Goal: Communication & Community: Answer question/provide support

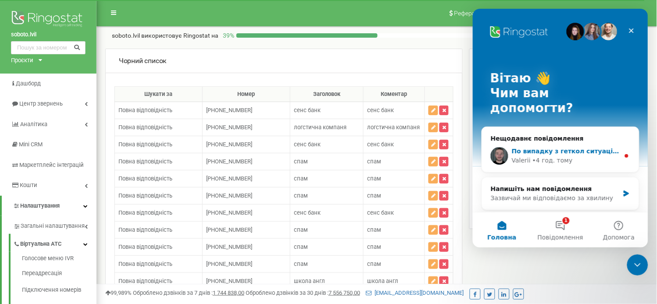
click at [557, 139] on div "По випадку з геткол ситуація наступна: дзвінок був прийнятий на вашому ФМС лайф…" at bounding box center [559, 155] width 157 height 32
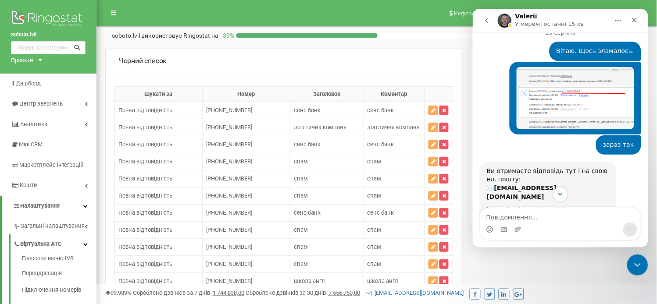
scroll to position [446, 0]
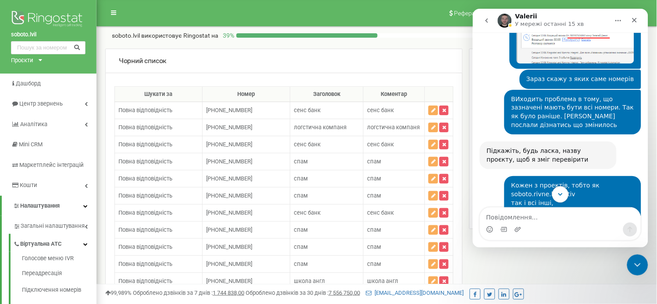
click at [560, 189] on button "Scroll to bottom" at bounding box center [560, 194] width 16 height 16
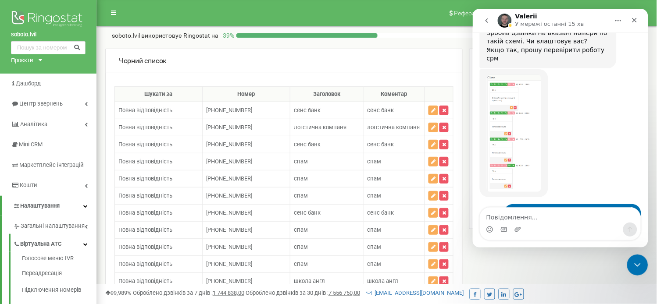
scroll to position [3462, 0]
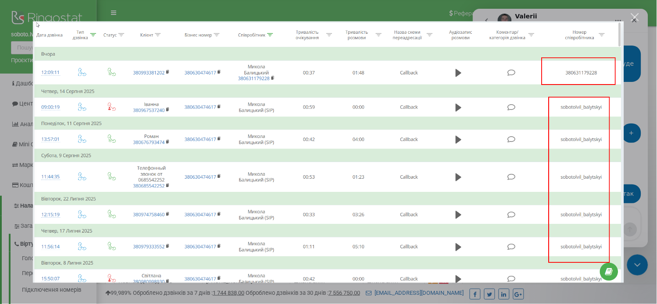
click at [534, 152] on img "Закрити" at bounding box center [328, 152] width 591 height 262
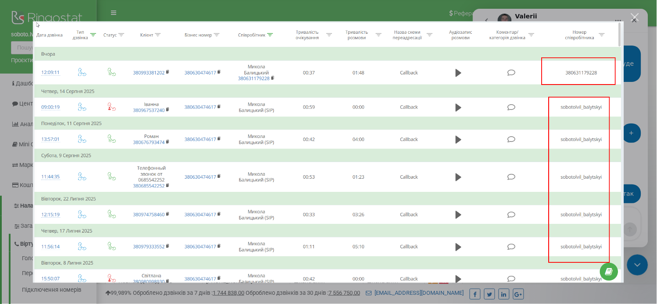
click at [628, 64] on div "Месенджер Intercom" at bounding box center [328, 152] width 657 height 304
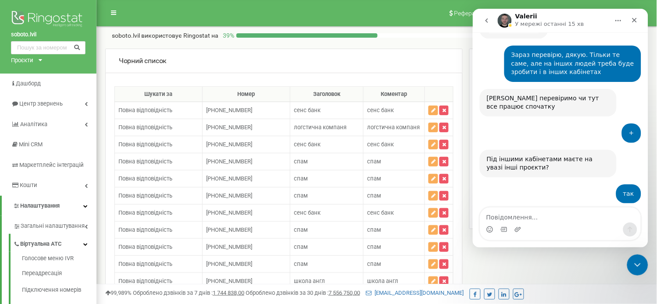
drag, startPoint x: 486, startPoint y: 90, endPoint x: 612, endPoint y: 125, distance: 130.1
click at [612, 248] on div "По випадку з геткол ситуація наступна: дзвінок був прийнятий на вашому ФМС лайф…" at bounding box center [547, 309] width 137 height 123
copy div "По випадку з геткол ситуація наступна: дзвінок був прийнятий на вашому ФМС лайф…"
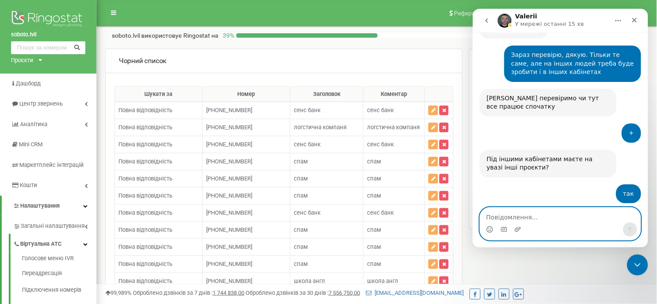
click at [528, 218] on textarea "Повідомлення..." at bounding box center [560, 214] width 160 height 15
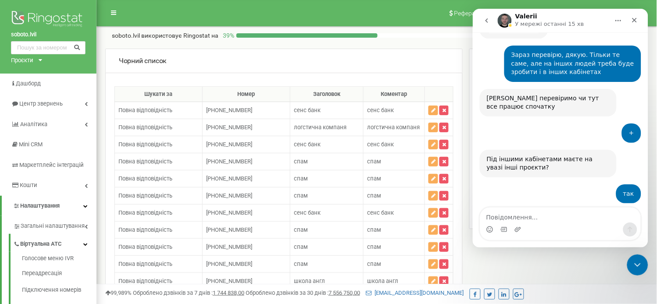
click at [537, 215] on div "Добре, тоді чекаю на фідбек" at bounding box center [532, 219] width 93 height 9
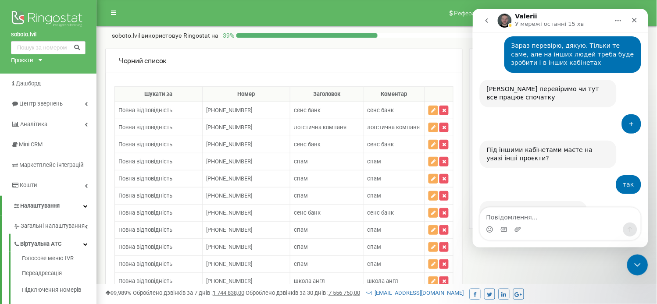
click at [538, 206] on div "Добре, тоді чекаю на фідбек" at bounding box center [532, 210] width 93 height 9
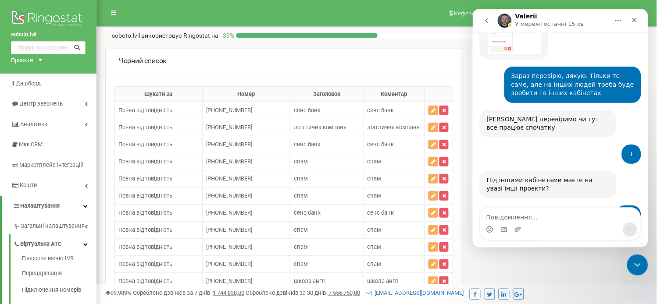
scroll to position [3462, 0]
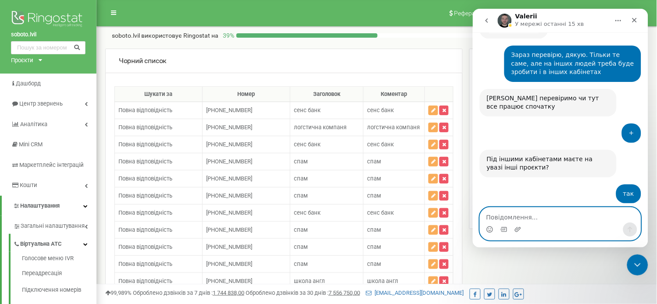
click at [537, 217] on textarea "Повідомлення..." at bounding box center [560, 214] width 160 height 15
type textarea "По попередньому питанню все правцює."
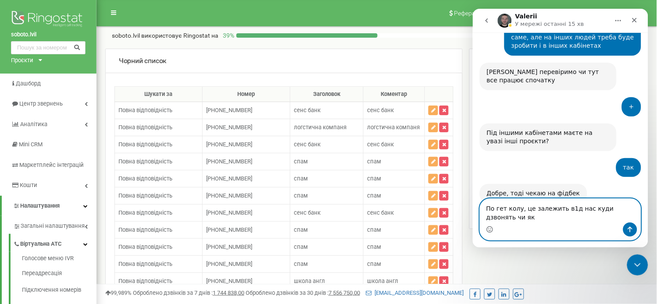
type textarea "По гет колу, це залежить в1д нас куди дзвонять чи як?"
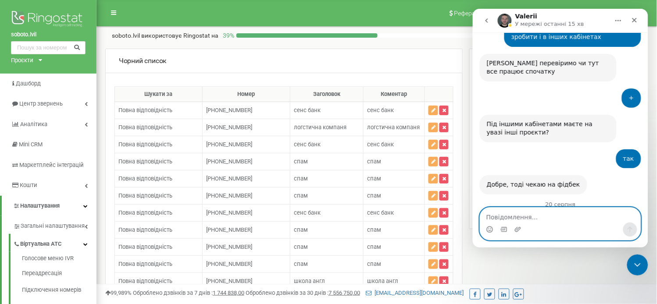
scroll to position [3517, 0]
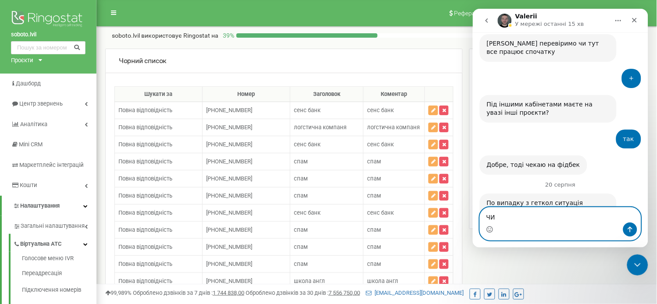
type textarea "Ч"
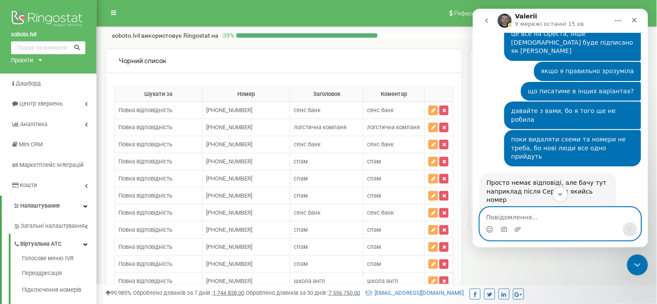
scroll to position [2241, 0]
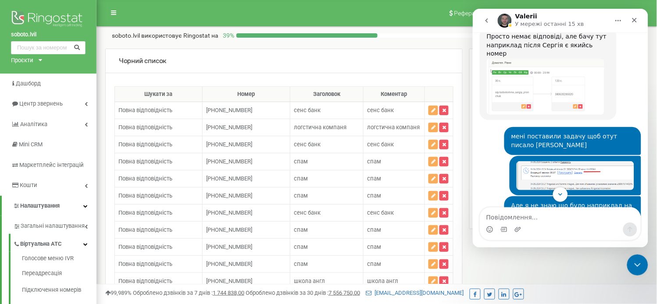
click at [537, 256] on div "суть проблеми в тому. Що раніше все було налаштовано, і у всіх кабінетах . Зара…" at bounding box center [572, 277] width 123 height 43
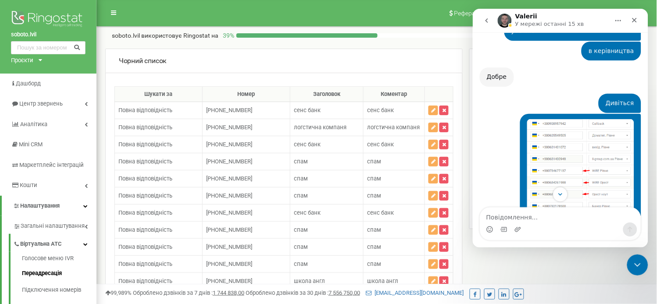
scroll to position [146, 0]
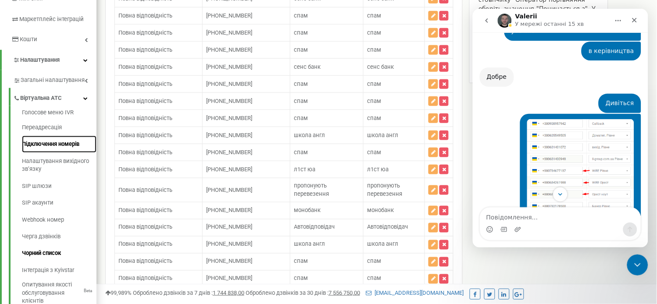
click at [49, 150] on link "Підключення номерів" at bounding box center [59, 144] width 75 height 17
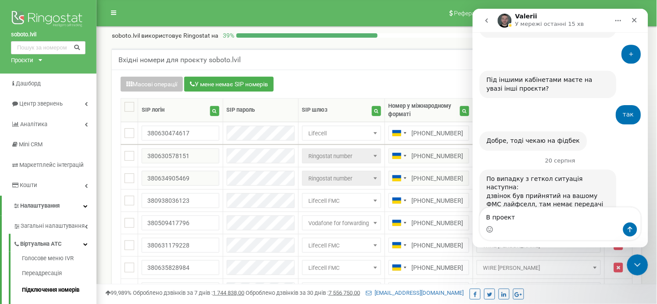
type textarea "В проект"
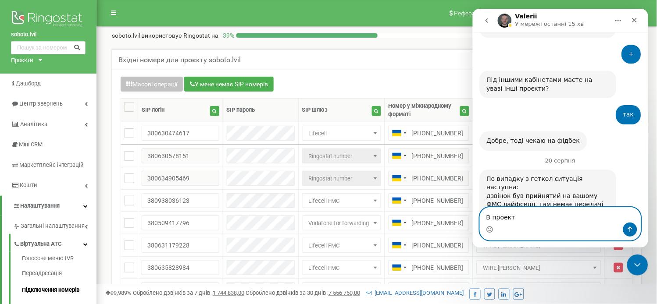
click at [515, 220] on textarea "В проект" at bounding box center [560, 214] width 160 height 15
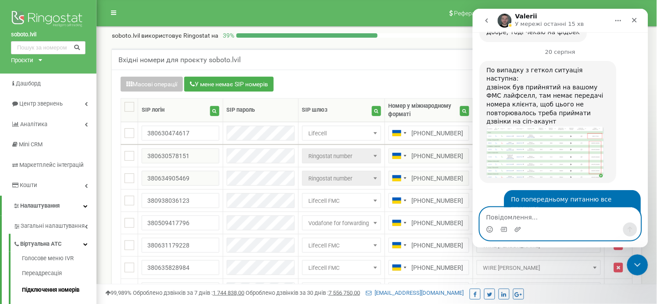
scroll to position [3675, 0]
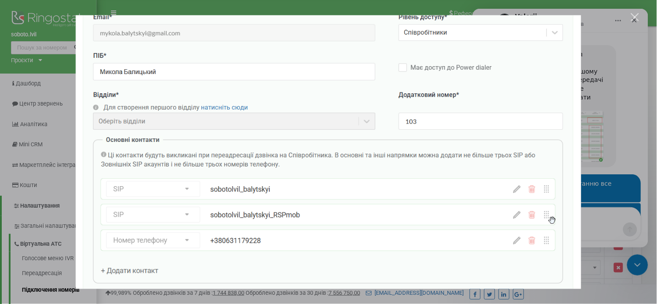
scroll to position [3669, 0]
click at [637, 18] on div "Закрити" at bounding box center [635, 17] width 8 height 8
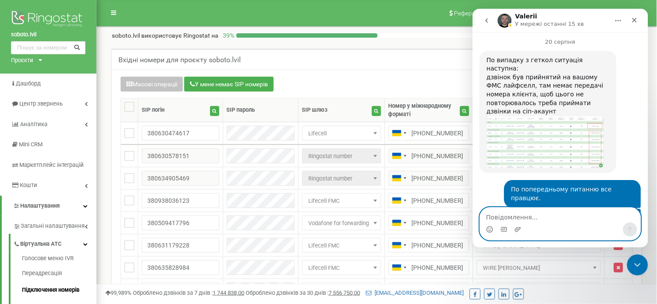
click at [566, 211] on textarea "Повідомлення..." at bounding box center [560, 214] width 160 height 15
type textarea "Зараз уточню"
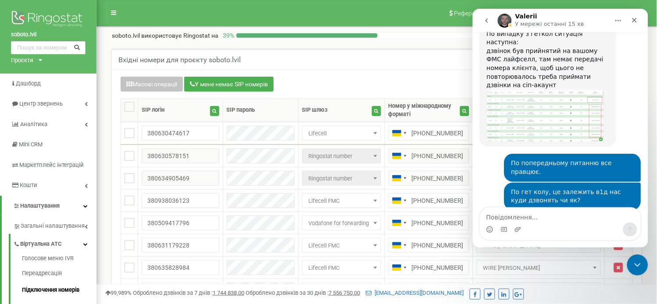
click at [517, 265] on img "Valerii каже…" at bounding box center [545, 297] width 118 height 64
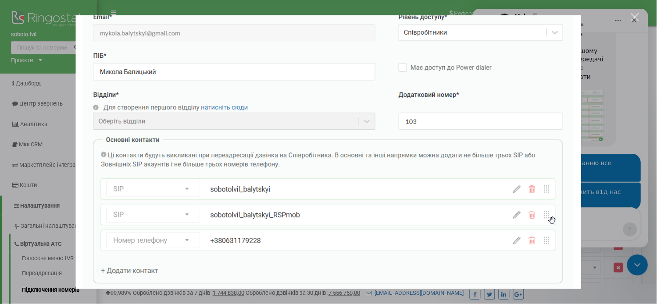
click at [564, 112] on img "Закрити" at bounding box center [329, 152] width 506 height 274
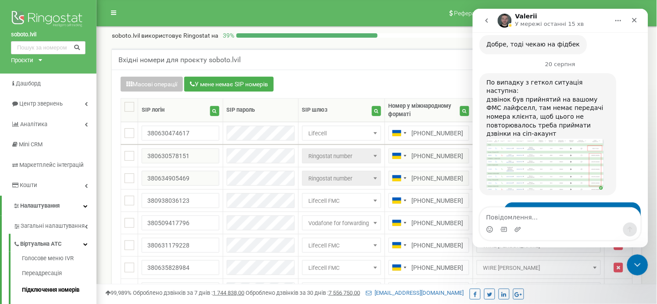
scroll to position [3598, 0]
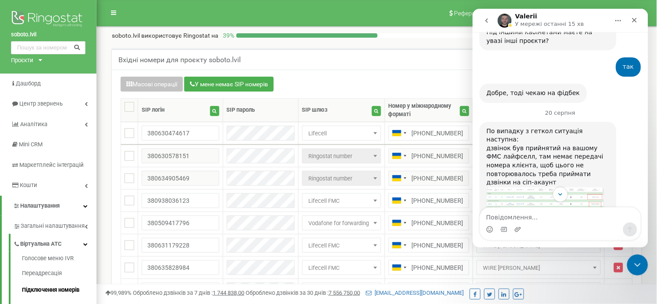
drag, startPoint x: 485, startPoint y: 121, endPoint x: 519, endPoint y: 157, distance: 48.7
copy div "Налаштована переадресація на співробітника, і дзвінок йде на всі три направленн…"
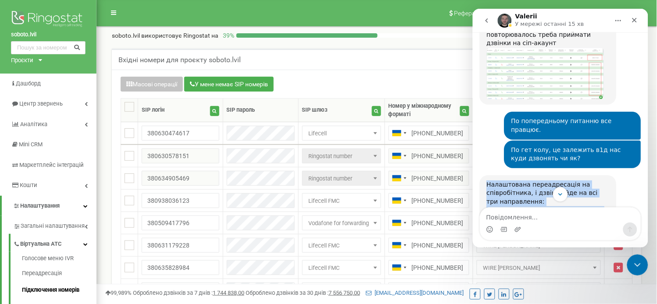
scroll to position [3738, 0]
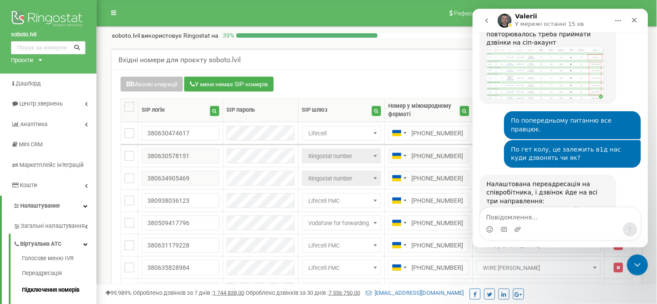
drag, startPoint x: 486, startPoint y: 108, endPoint x: 520, endPoint y: 117, distance: 34.6
copy div "Тут можна зробити тільки на сіпи, наприклад"
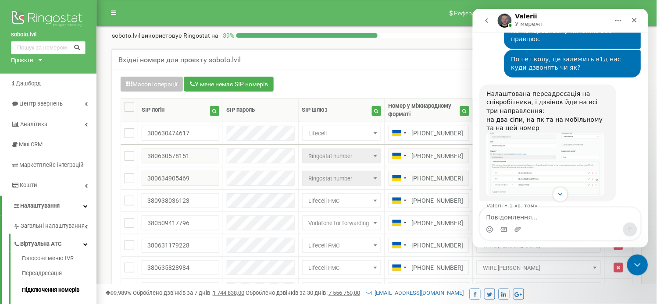
scroll to position [3877, 0]
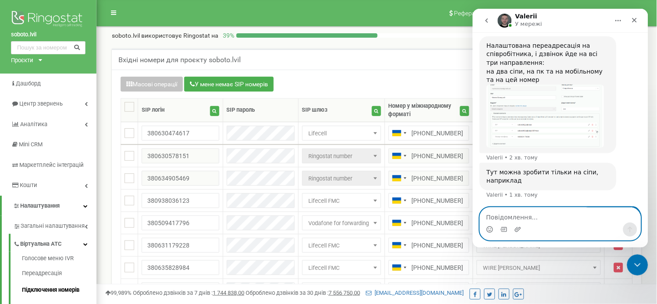
click at [545, 215] on textarea "Повідомлення..." at bounding box center [560, 214] width 160 height 15
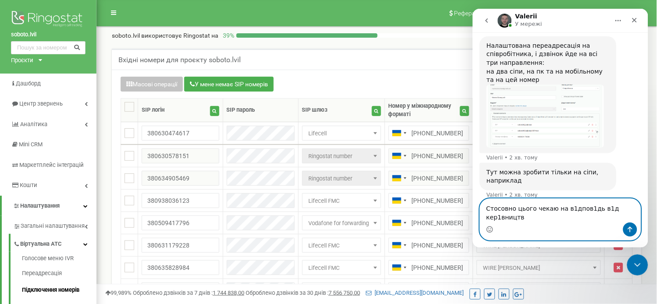
type textarea "Стосовно цього чекаю на в1дпов1дь в1д кер1вництва"
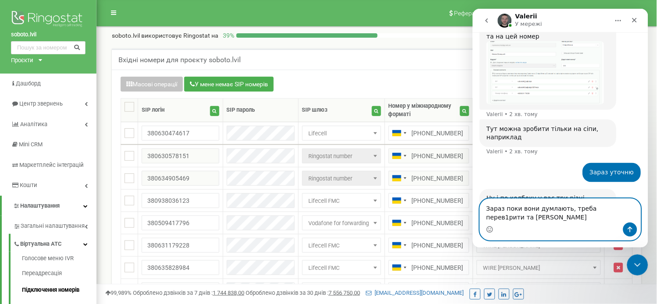
scroll to position [3912, 0]
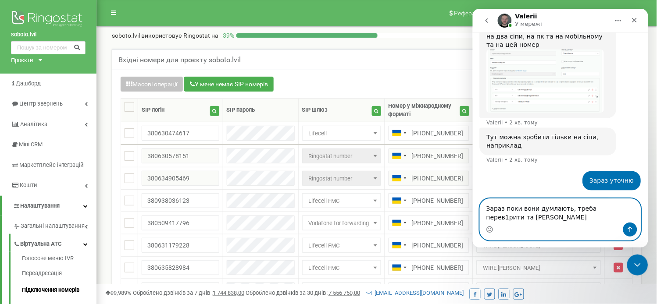
click at [610, 218] on textarea "Зараз поки вони думлають, треба перев1рити та [PERSON_NAME]" at bounding box center [560, 211] width 160 height 24
paste textarea "аштувати"
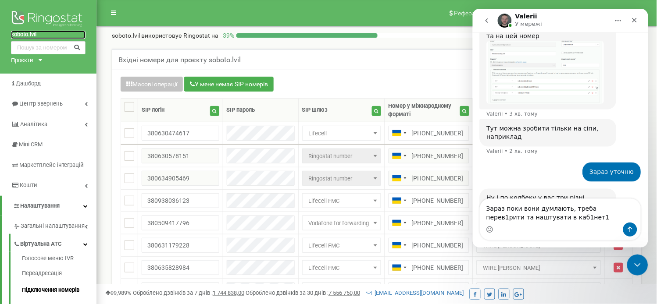
scroll to position [3920, 0]
drag, startPoint x: 7, startPoint y: 34, endPoint x: 51, endPoint y: 34, distance: 44.3
click at [51, 34] on div "soboto.lvil Проєкти [DOMAIN_NAME] [DOMAIN_NAME] [DOMAIN_NAME] [DOMAIN_NAME] [DO…" at bounding box center [48, 37] width 96 height 74
copy link "soboto.lvil"
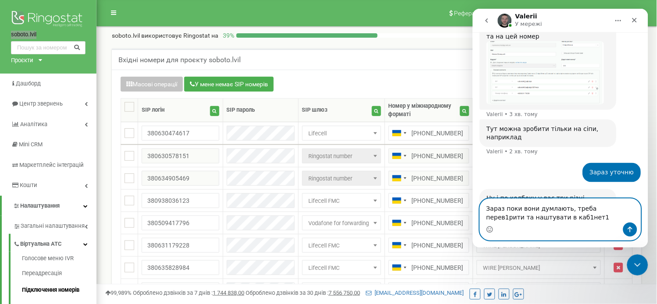
click at [558, 216] on textarea "Зараз поки вони думлають, треба перев1рити та наштувати в каб1нет1" at bounding box center [560, 211] width 160 height 24
paste textarea "soboto.lvil"
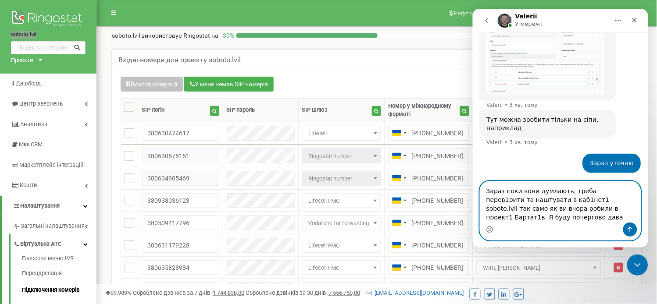
scroll to position [3938, 0]
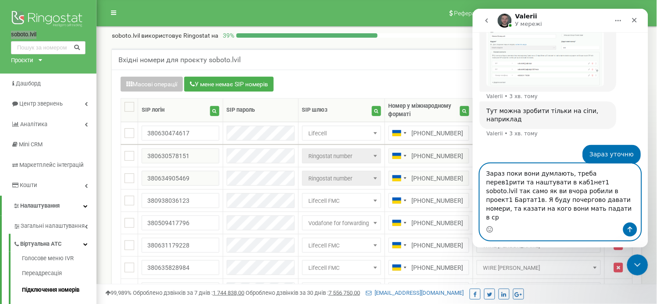
type textarea "Зараз поки вони думлають, треба перев1рити та наштувати в каб1нет1 soboto.lvil …"
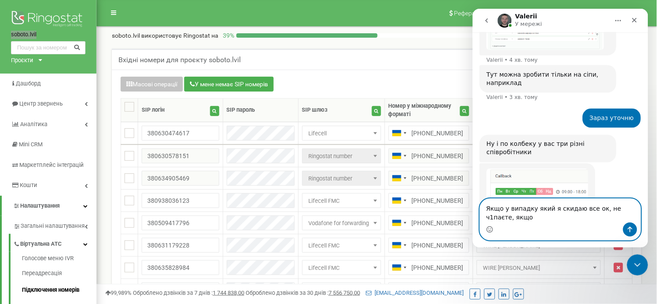
scroll to position [3983, 0]
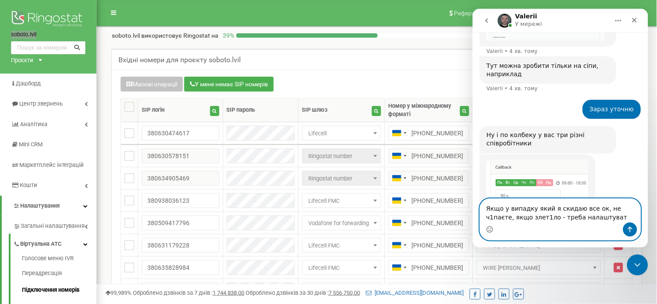
type textarea "Якщо у випадку який я скидаю все ок, не ч1паєте, якщо злет1ло - треба налаштува…"
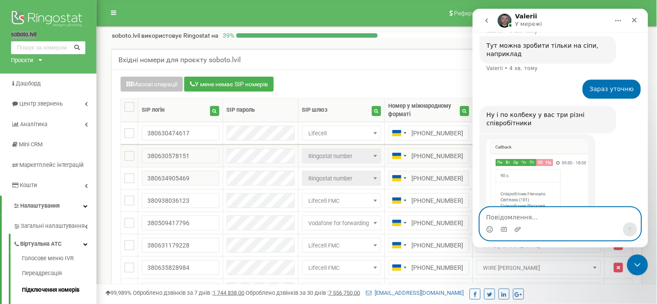
scroll to position [4003, 0]
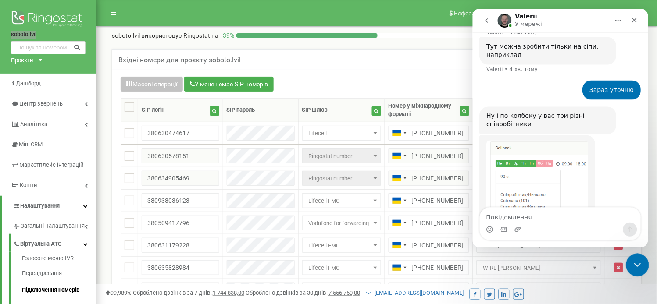
drag, startPoint x: 631, startPoint y: 260, endPoint x: 1108, endPoint y: 376, distance: 491.5
click at [630, 259] on div "Закрити програму для спілкування Intercom" at bounding box center [635, 263] width 21 height 21
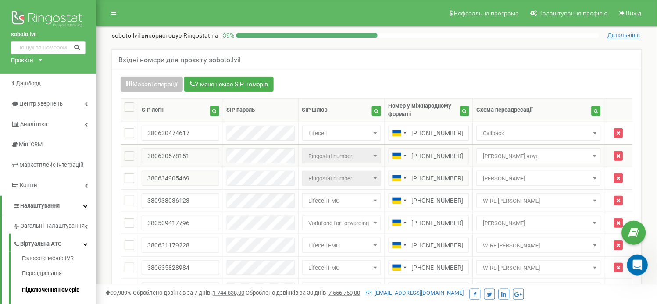
scroll to position [3986, 0]
drag, startPoint x: 470, startPoint y: 154, endPoint x: 422, endPoint y: 155, distance: 47.4
click at [422, 155] on input "[PHONE_NUMBER]" at bounding box center [429, 156] width 81 height 15
click at [637, 261] on icon "Відкрити програму для спілкування Intercom" at bounding box center [636, 264] width 14 height 14
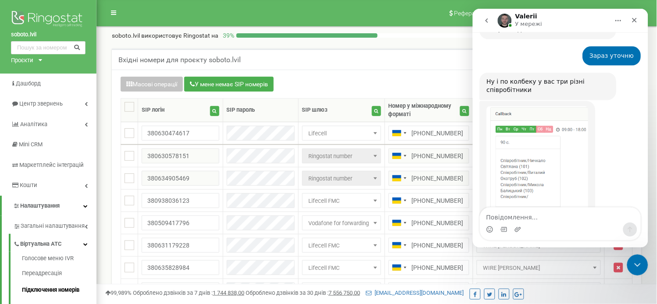
click at [521, 215] on textarea "Повідомлення..." at bounding box center [560, 214] width 160 height 15
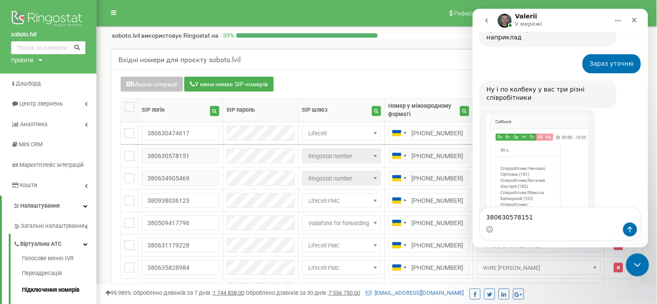
type textarea "380630578151"
click at [635, 260] on icon "Закрити програму для спілкування Intercom" at bounding box center [636, 264] width 11 height 11
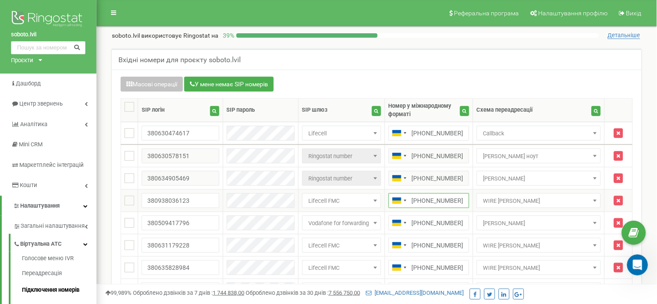
drag, startPoint x: 471, startPoint y: 200, endPoint x: 424, endPoint y: 200, distance: 46.9
click at [424, 200] on input "[PHONE_NUMBER]" at bounding box center [429, 200] width 81 height 15
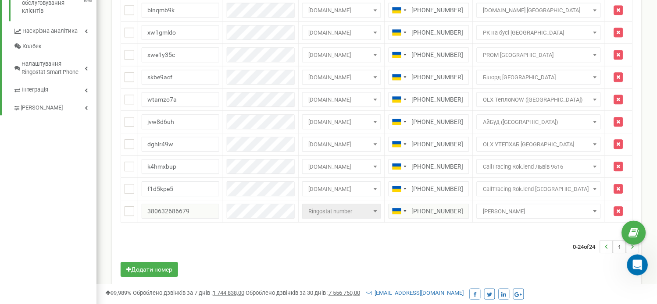
scroll to position [449, 0]
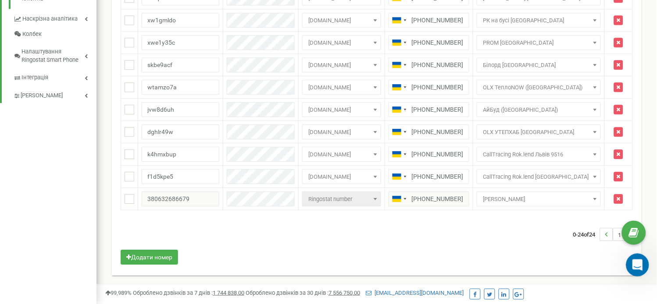
click at [632, 263] on icon "Відкрити програму для спілкування Intercom" at bounding box center [636, 264] width 14 height 14
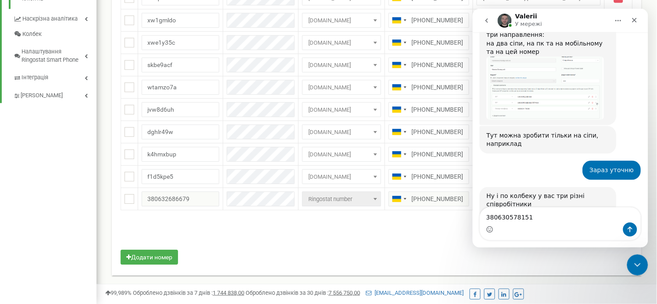
scroll to position [4012, 0]
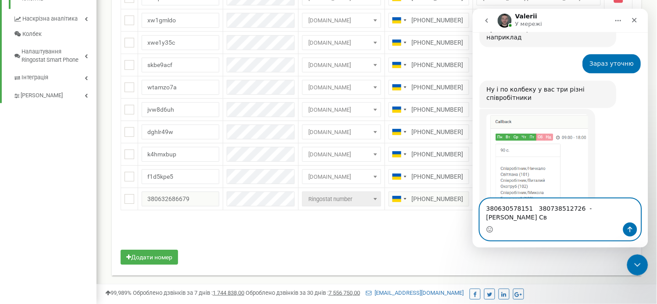
click at [612, 218] on textarea "380630578151 380738512726 - [PERSON_NAME] Св" at bounding box center [560, 211] width 160 height 24
type textarea "380630578151 380738512726 - Ничкало Світлана"
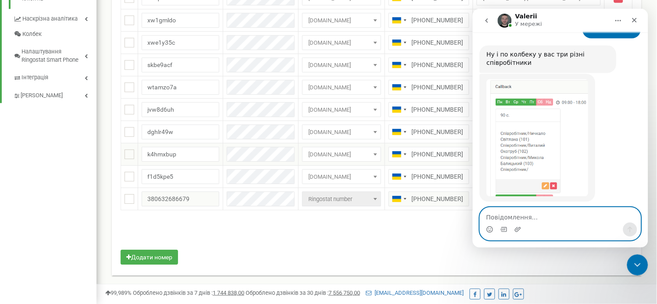
scroll to position [4046, 0]
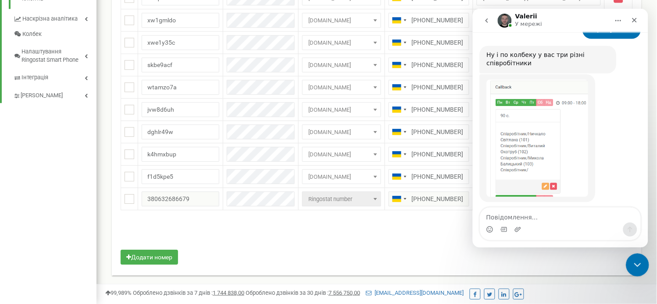
click at [637, 257] on div "Закрити програму для спілкування Intercom" at bounding box center [635, 263] width 21 height 21
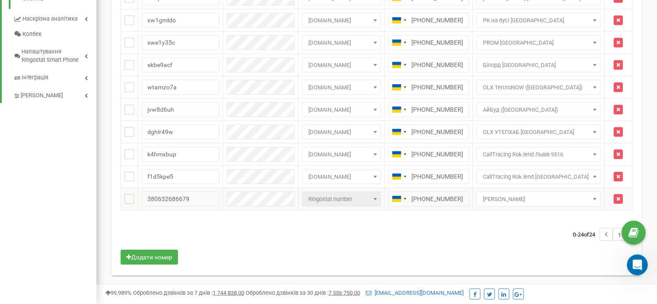
drag, startPoint x: 470, startPoint y: 199, endPoint x: 424, endPoint y: 201, distance: 46.1
click at [424, 201] on input "[PHONE_NUMBER]" at bounding box center [429, 199] width 81 height 15
click at [637, 262] on icon "Відкрити програму для спілкування Intercom" at bounding box center [636, 264] width 14 height 14
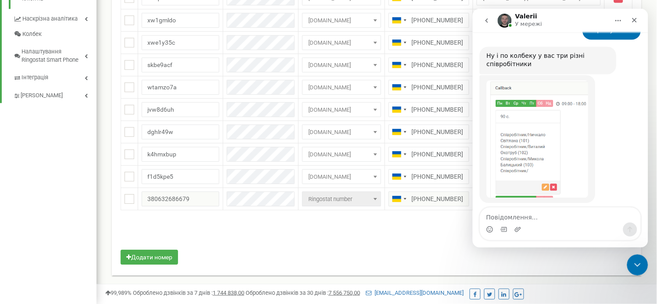
scroll to position [4047, 0]
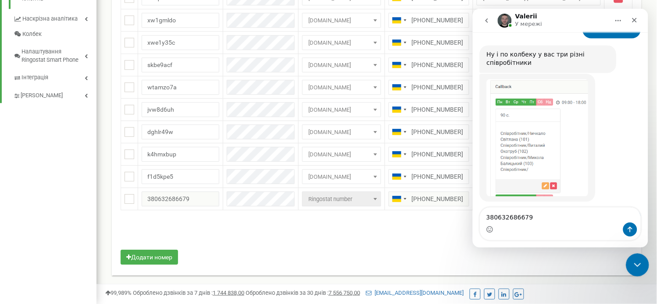
type textarea "380632686679"
click at [636, 266] on icon "Закрити програму для спілкування Intercom" at bounding box center [636, 264] width 11 height 11
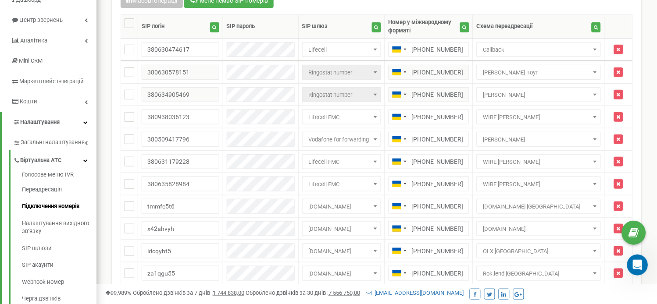
scroll to position [80, 0]
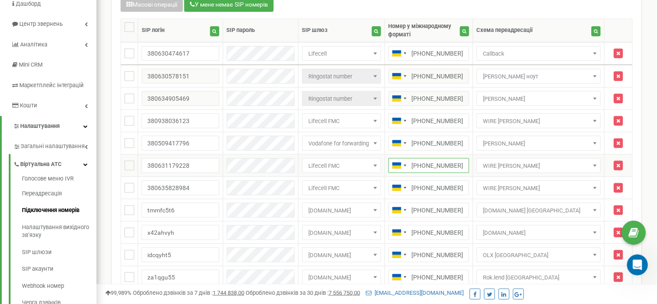
drag, startPoint x: 467, startPoint y: 165, endPoint x: 424, endPoint y: 164, distance: 43.0
click at [424, 164] on input "[PHONE_NUMBER]" at bounding box center [429, 165] width 81 height 15
click at [642, 263] on icon "Відкрити програму для спілкування Intercom" at bounding box center [636, 264] width 14 height 14
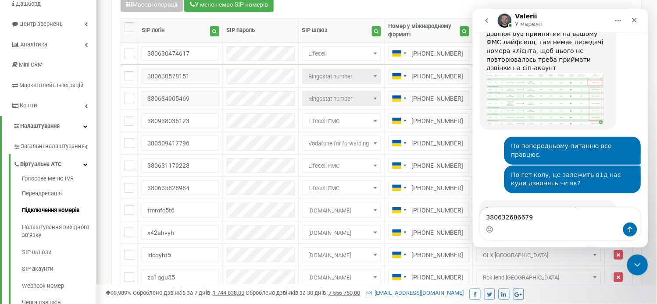
scroll to position [4047, 0]
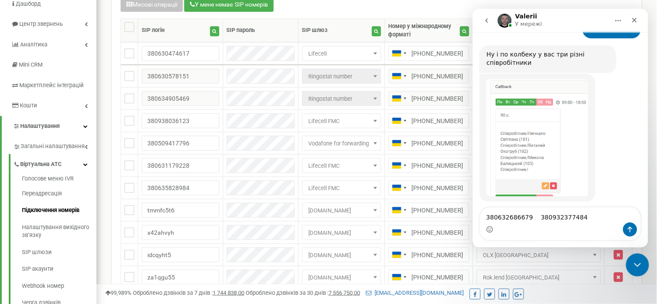
type textarea "380632686679 380932377484"
click at [638, 259] on icon "Закрити програму для спілкування Intercom" at bounding box center [636, 264] width 11 height 11
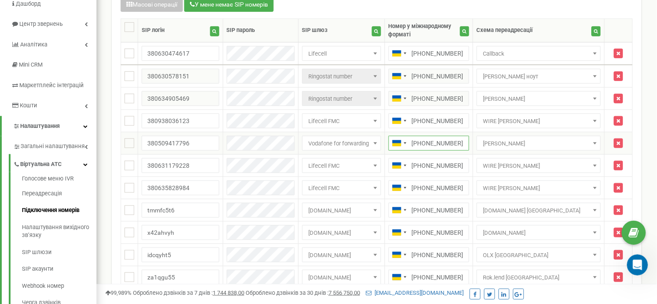
drag, startPoint x: 449, startPoint y: 139, endPoint x: 424, endPoint y: 139, distance: 25.4
click at [424, 139] on input "[PHONE_NUMBER]" at bounding box center [429, 143] width 81 height 15
click at [630, 261] on div "Відкрити програму для спілкування Intercom" at bounding box center [635, 264] width 29 height 29
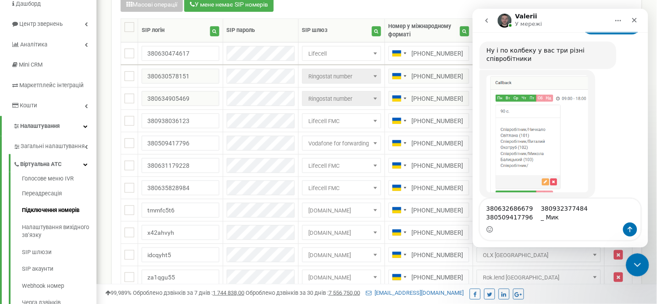
scroll to position [4055, 0]
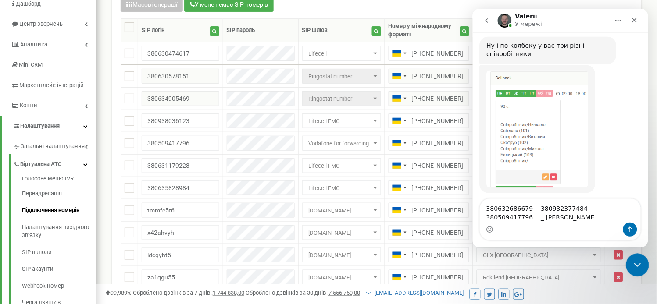
type textarea "380632686679 380932377484 380509417796 _ [PERSON_NAME]"
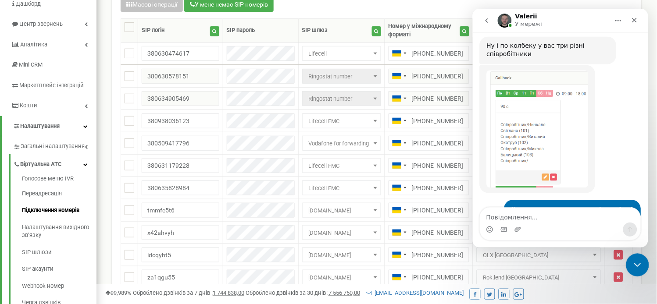
scroll to position [4075, 0]
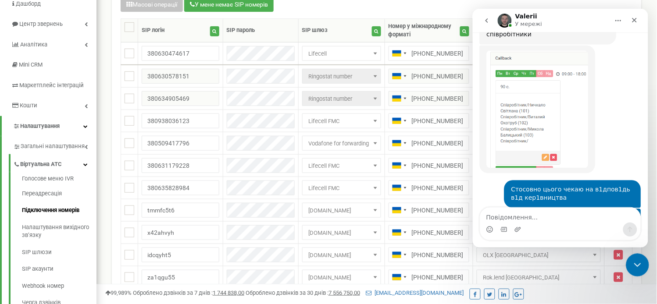
click at [638, 261] on icon "Закрити програму для спілкування Intercom" at bounding box center [636, 264] width 11 height 11
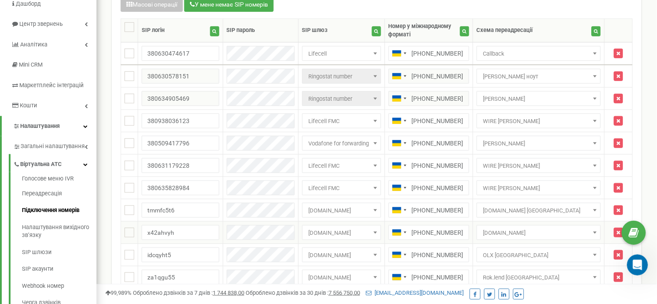
scroll to position [0, 0]
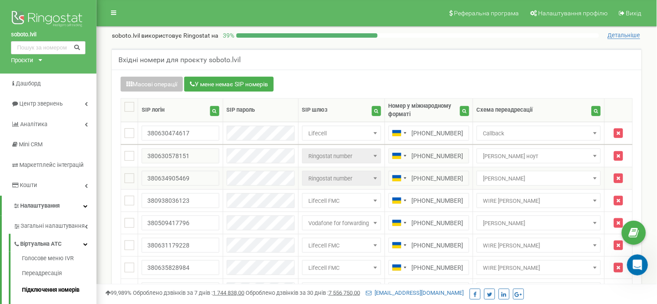
drag, startPoint x: 466, startPoint y: 178, endPoint x: 426, endPoint y: 178, distance: 39.9
click at [426, 178] on input "[PHONE_NUMBER]" at bounding box center [429, 178] width 81 height 15
click at [638, 260] on icon "Відкрити програму для спілкування Intercom" at bounding box center [636, 264] width 14 height 14
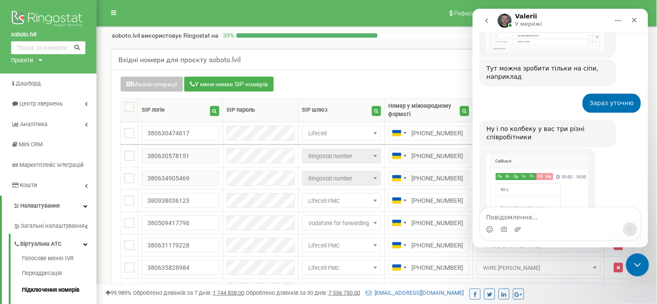
scroll to position [4075, 0]
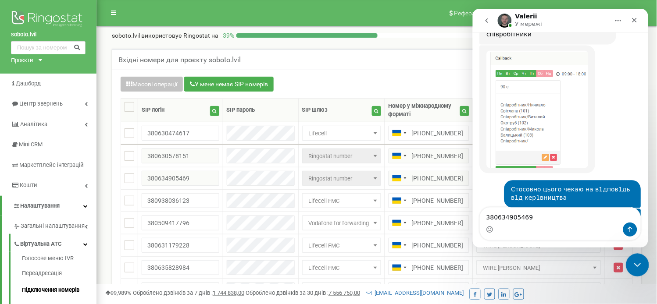
type textarea "380634905469"
click at [635, 261] on icon "Закрити програму для спілкування Intercom" at bounding box center [636, 264] width 11 height 11
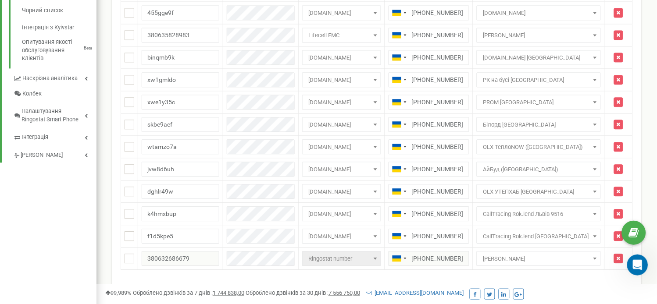
scroll to position [406, 0]
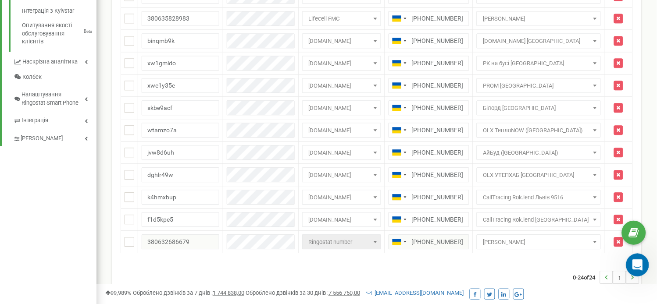
click at [633, 261] on icon "Відкрити програму для спілкування Intercom" at bounding box center [636, 264] width 14 height 14
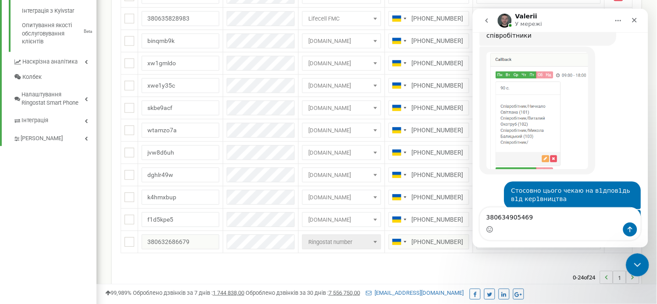
scroll to position [4075, 0]
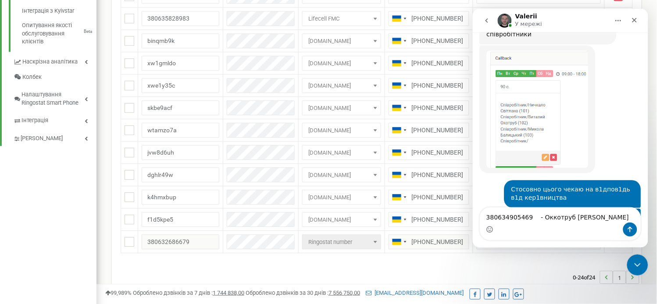
click at [544, 218] on textarea "380634905469 - Оккотруб [PERSON_NAME]" at bounding box center [560, 214] width 160 height 15
type textarea "380634905469 - [PERSON_NAME]"
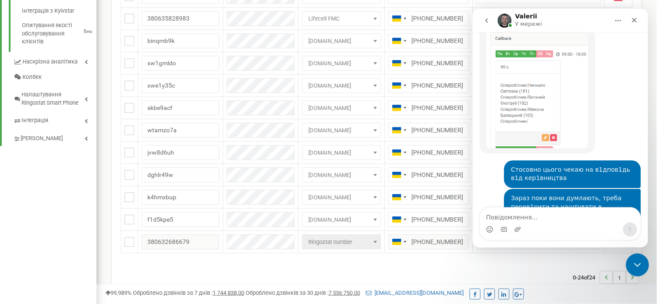
click at [641, 263] on div "Закрити програму для спілкування Intercom" at bounding box center [635, 263] width 21 height 21
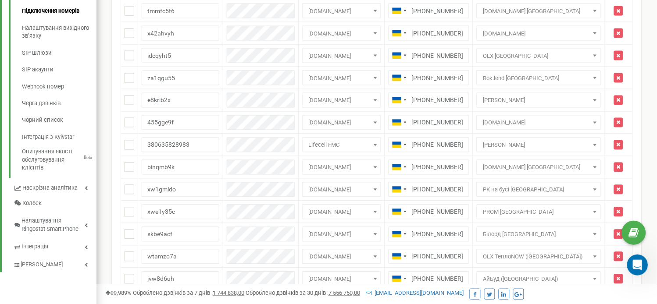
scroll to position [272, 0]
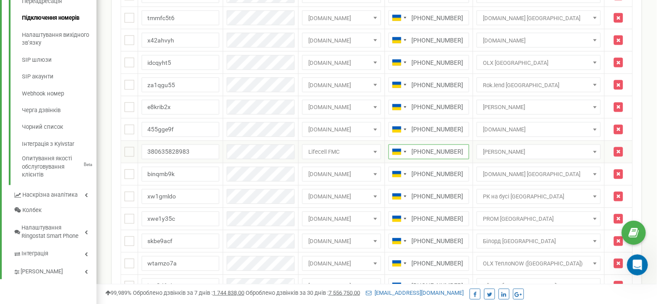
drag, startPoint x: 453, startPoint y: 148, endPoint x: 424, endPoint y: 151, distance: 30.0
click at [424, 151] on input "[PHONE_NUMBER]" at bounding box center [429, 152] width 81 height 15
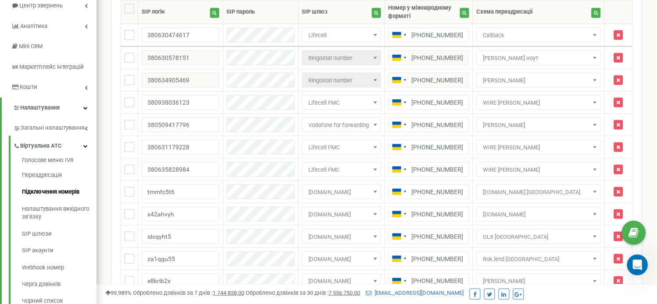
scroll to position [92, 0]
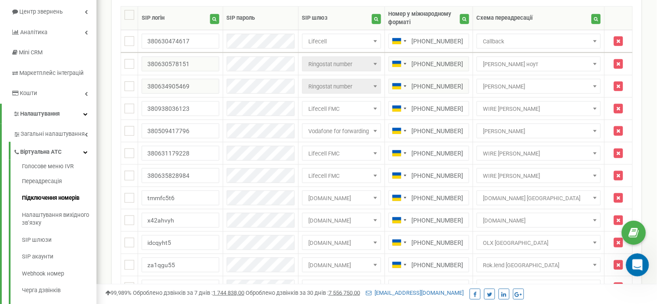
click at [631, 265] on icon "Відкрити програму для спілкування Intercom" at bounding box center [636, 264] width 14 height 14
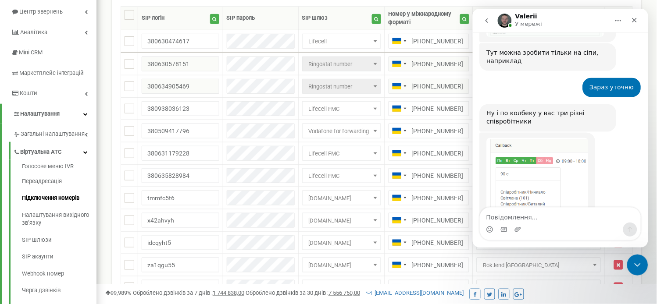
scroll to position [4095, 0]
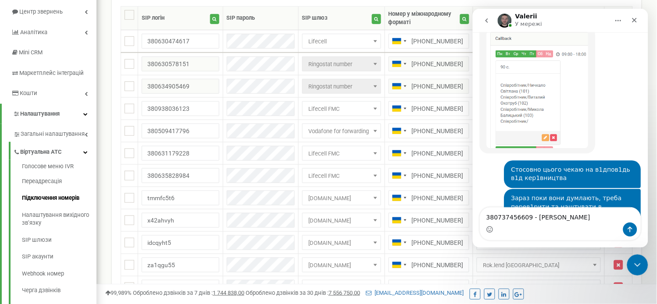
type textarea "380737456609 - [PERSON_NAME]"
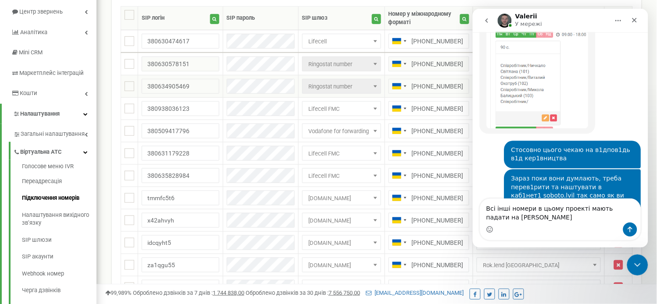
scroll to position [4124, 0]
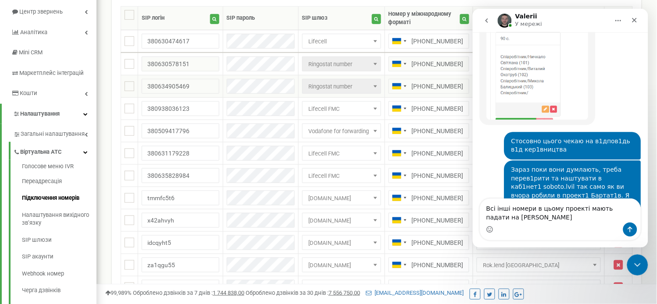
type textarea "Всі інші номери в цьому проекті мають падати на [PERSON_NAME]"
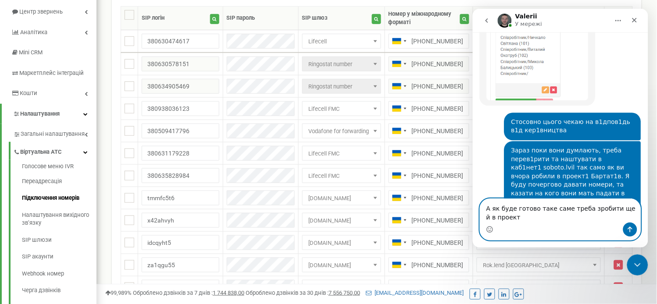
scroll to position [4153, 0]
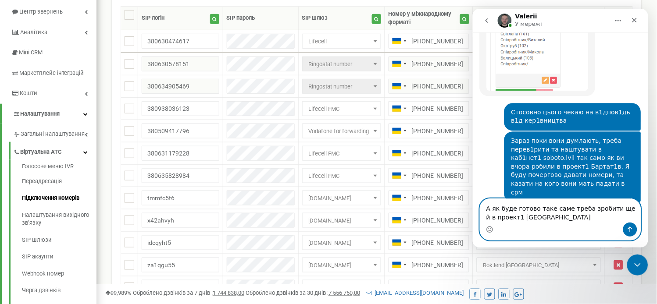
click at [539, 217] on textarea "А як буде готово таке саме треба зробити ще й в проект1 [GEOGRAPHIC_DATA]" at bounding box center [560, 211] width 160 height 24
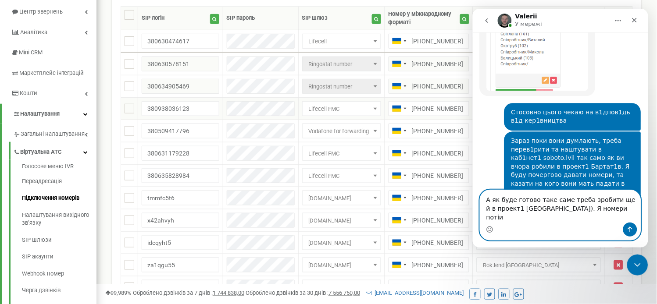
scroll to position [4152, 0]
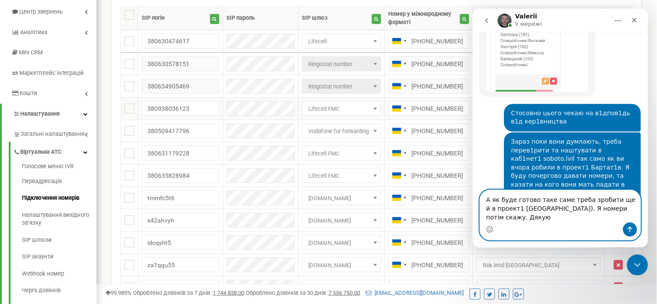
type textarea "А як буде готово таке саме треба зробити ще й в проект1 [GEOGRAPHIC_DATA]). Я н…"
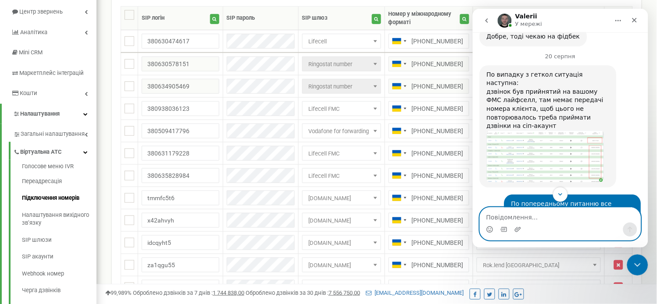
scroll to position [3671, 0]
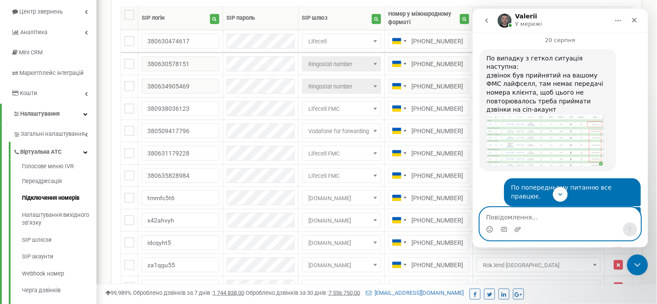
click at [567, 222] on textarea "Повідомлення..." at bounding box center [560, 214] width 160 height 15
click at [554, 216] on textarea "Тут робимо на с" at bounding box center [560, 214] width 160 height 15
type textarea "Тут робимо на сіп"
paste textarea "Повідомлення..."
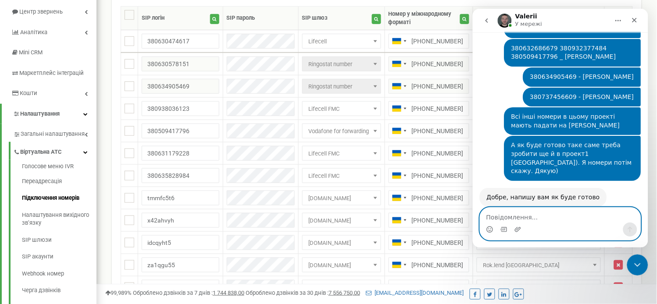
scroll to position [4417, 0]
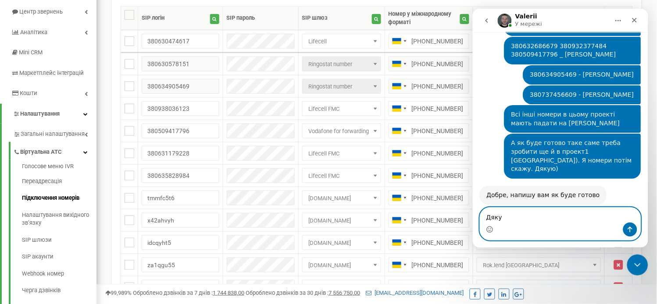
type textarea "Дякую"
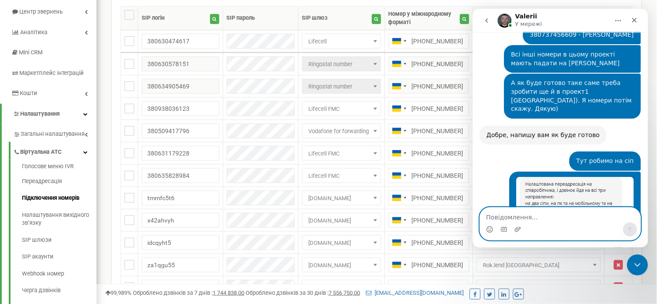
scroll to position [4508, 0]
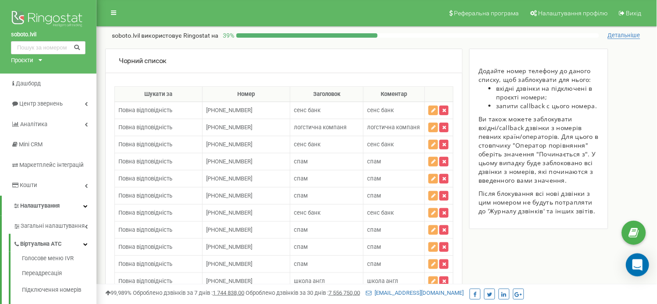
click at [636, 260] on icon "Open Intercom Messenger" at bounding box center [637, 265] width 11 height 11
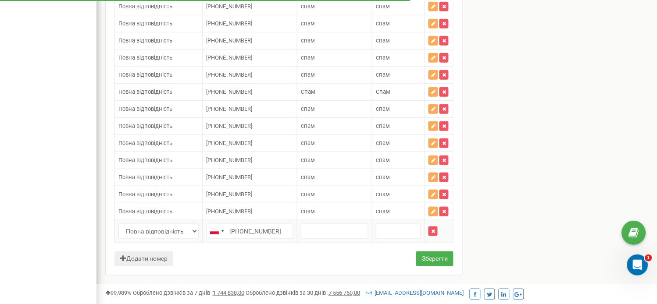
type input "+48794334888"
click at [322, 239] on input "text" at bounding box center [335, 231] width 68 height 15
type input "спам"
click at [396, 239] on input "text" at bounding box center [398, 231] width 45 height 15
type input "спам"
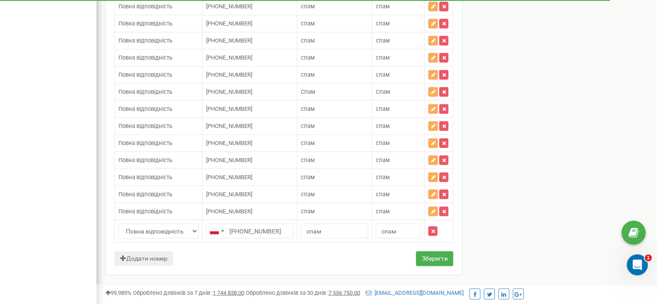
click at [424, 260] on button "Зберегти" at bounding box center [434, 259] width 37 height 15
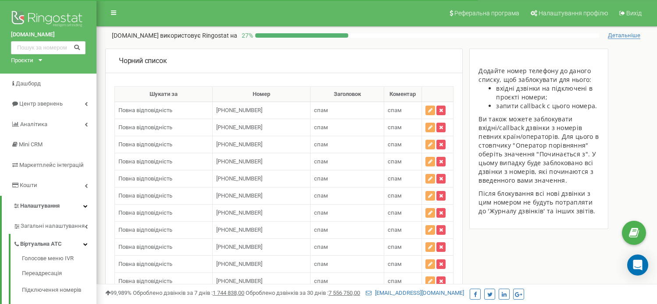
click at [633, 266] on div "Open Intercom Messenger" at bounding box center [637, 265] width 21 height 21
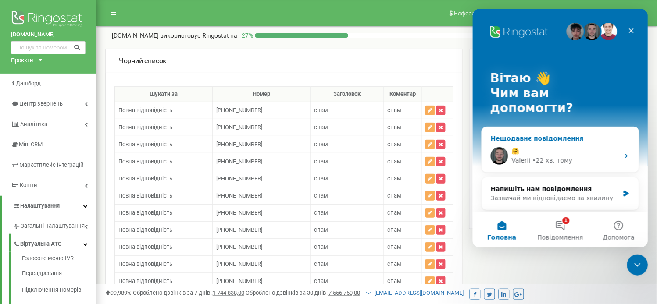
click at [543, 146] on div "🤗" at bounding box center [565, 150] width 108 height 9
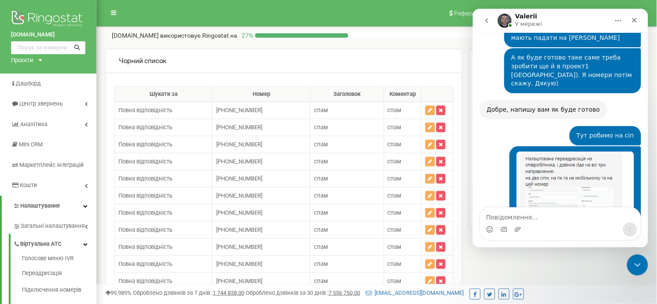
scroll to position [4508, 0]
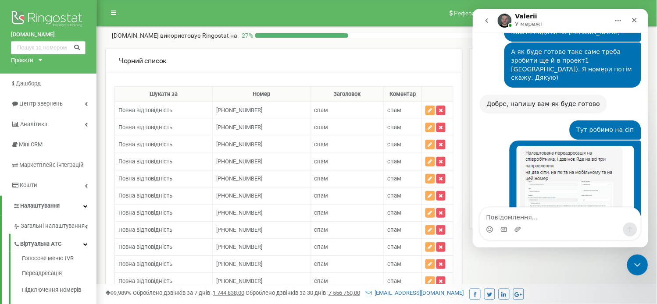
click at [487, 18] on icon "go back" at bounding box center [486, 20] width 3 height 4
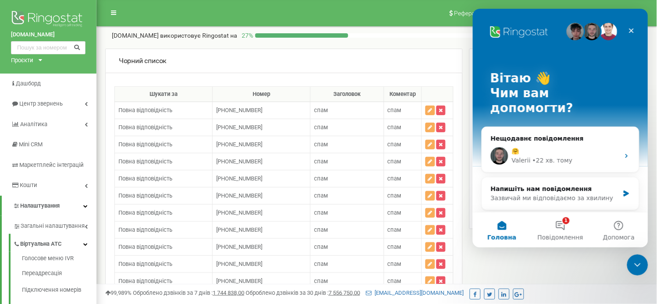
scroll to position [0, 0]
click at [557, 228] on button "1 Повідомлення" at bounding box center [560, 229] width 58 height 35
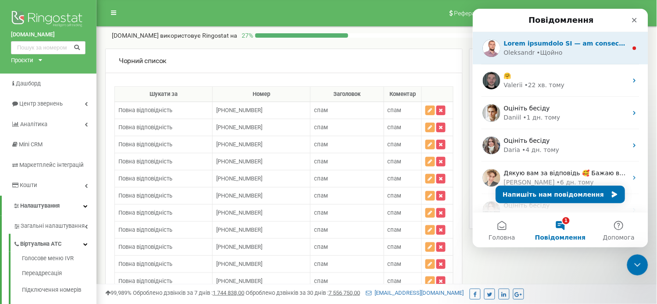
click at [551, 48] on div "• Щойно" at bounding box center [549, 52] width 26 height 9
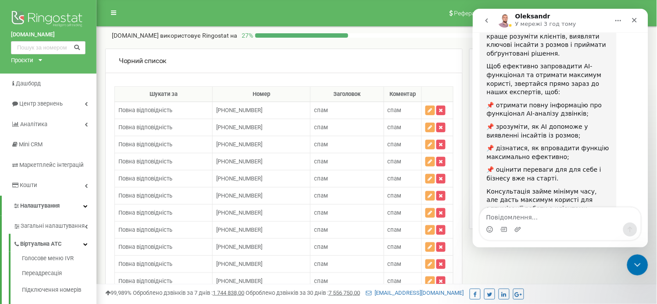
scroll to position [156, 0]
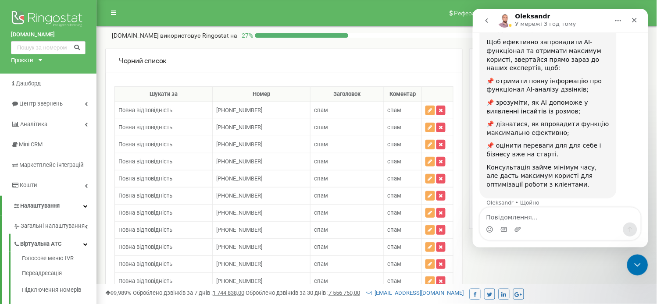
click at [484, 18] on icon "go back" at bounding box center [486, 20] width 7 height 7
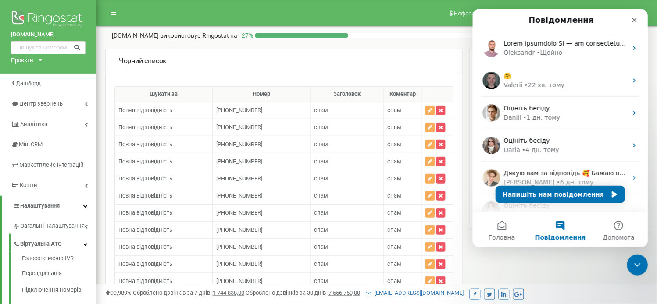
scroll to position [0, 0]
